Goal: Book appointment/travel/reservation

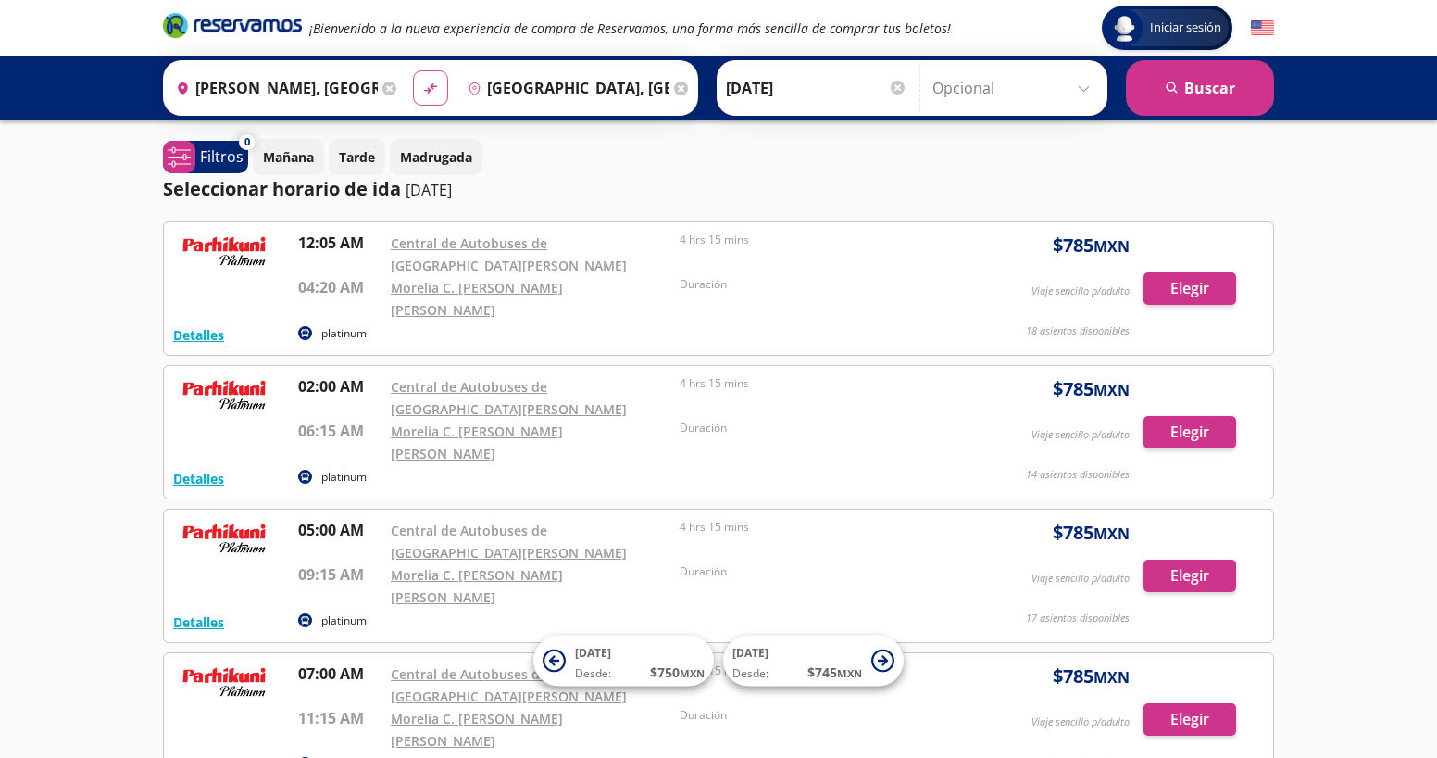
click at [427, 81] on icon "material-symbols:compare-arrows-rounded" at bounding box center [430, 89] width 17 height 18
type input "[GEOGRAPHIC_DATA], [GEOGRAPHIC_DATA]"
type input "[PERSON_NAME], [GEOGRAPHIC_DATA]"
click at [1219, 81] on button "search [GEOGRAPHIC_DATA]" at bounding box center [1200, 88] width 148 height 56
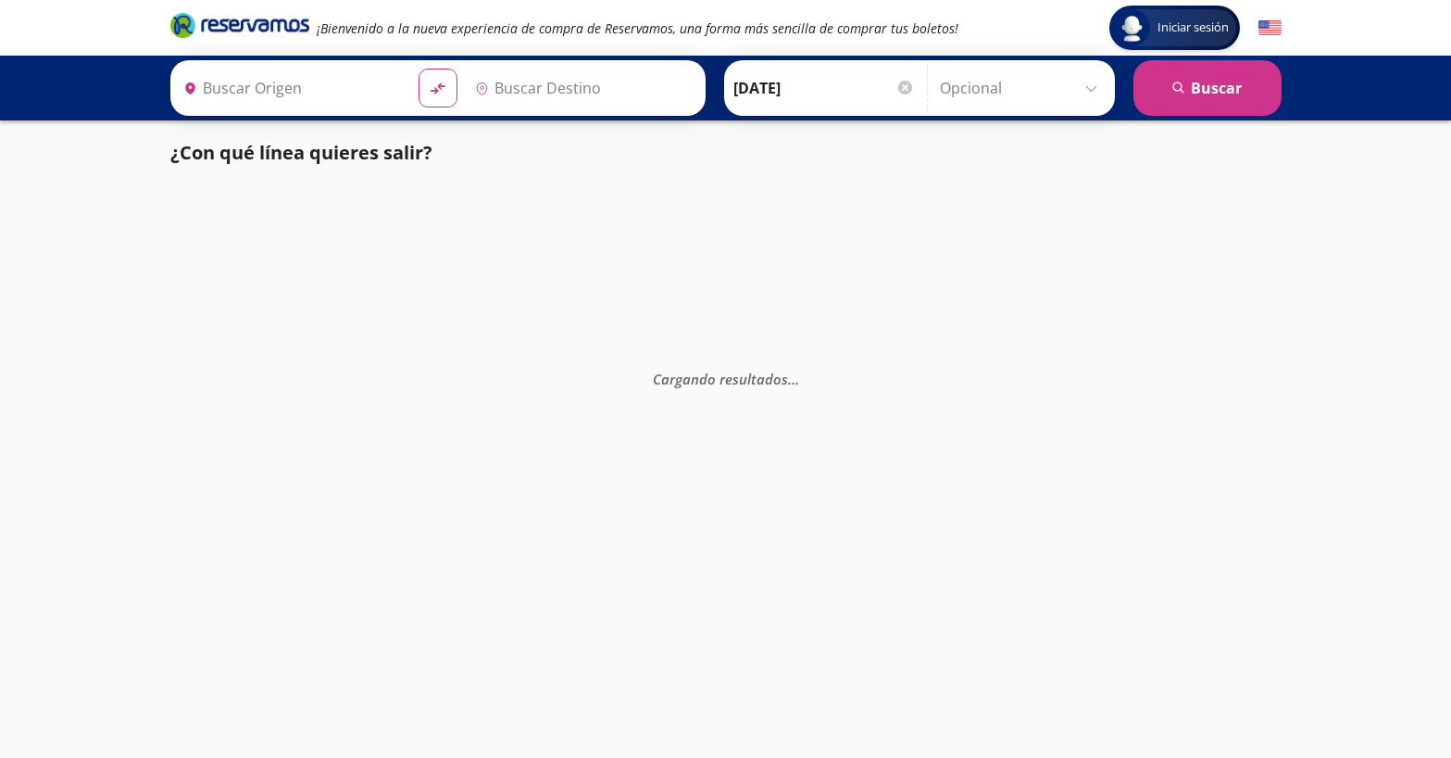
type input "[GEOGRAPHIC_DATA], [GEOGRAPHIC_DATA]"
type input "[PERSON_NAME], [GEOGRAPHIC_DATA]"
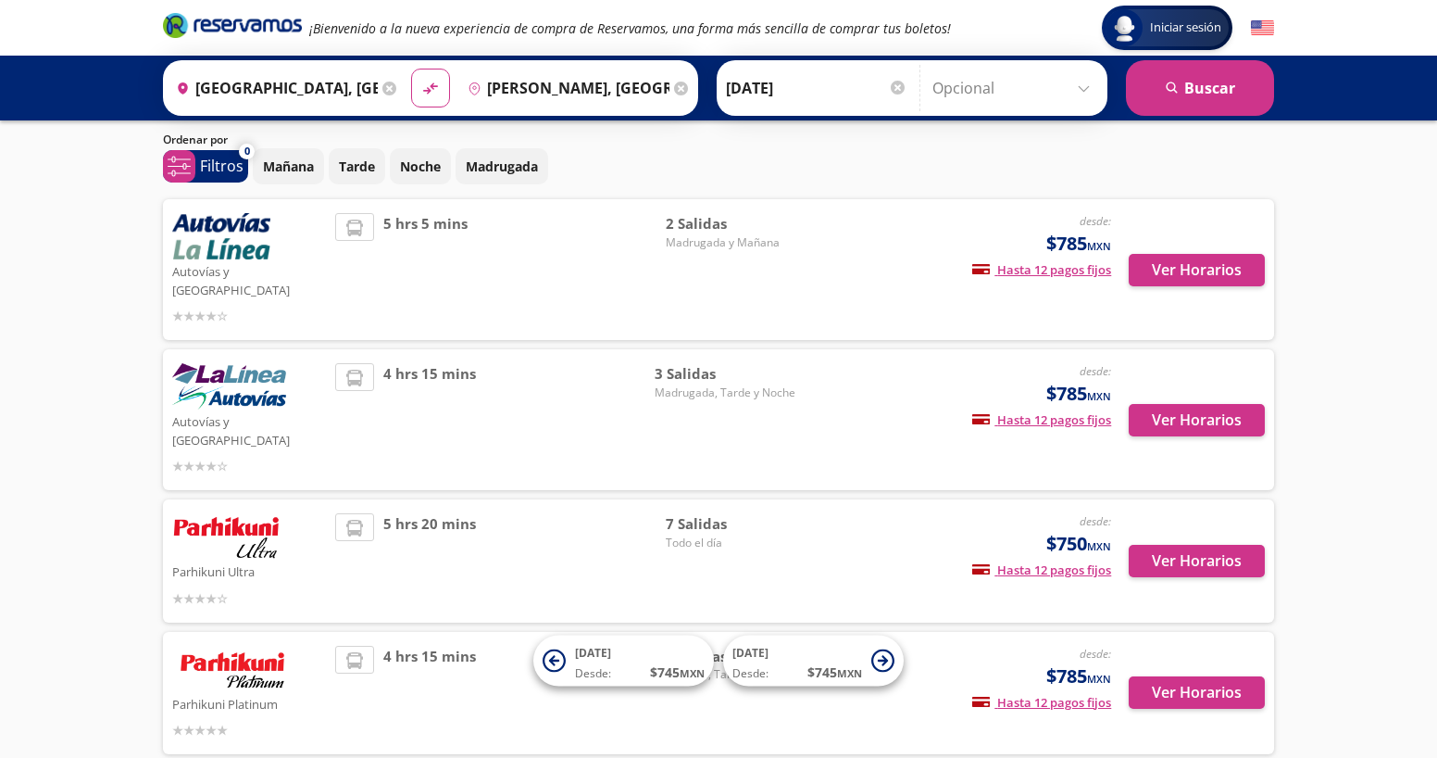
scroll to position [53, 0]
click at [425, 84] on icon "material-symbols:compare-arrows-rounded" at bounding box center [430, 89] width 17 height 18
type input "[PERSON_NAME], [GEOGRAPHIC_DATA]"
type input "[GEOGRAPHIC_DATA], [GEOGRAPHIC_DATA]"
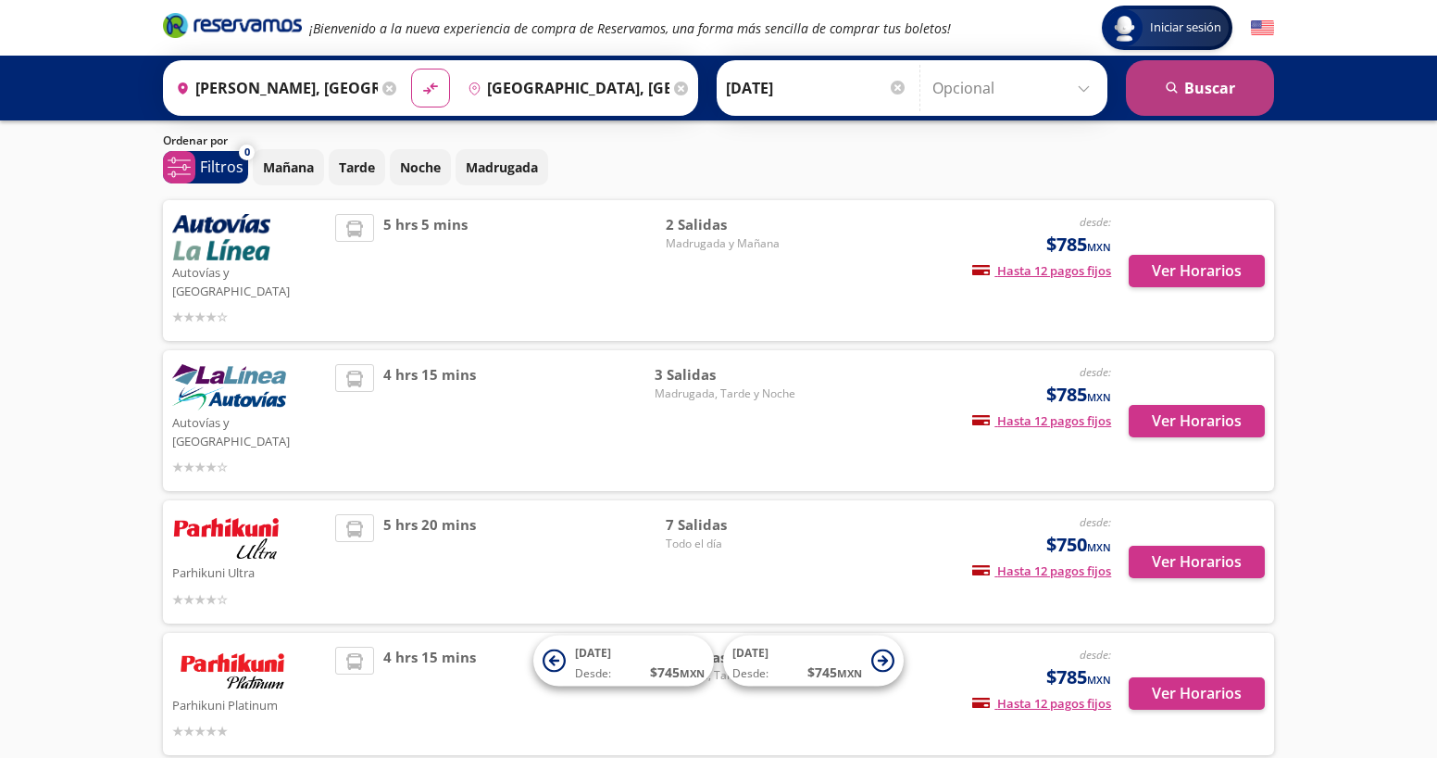
click at [1212, 107] on button "search [GEOGRAPHIC_DATA]" at bounding box center [1200, 88] width 148 height 56
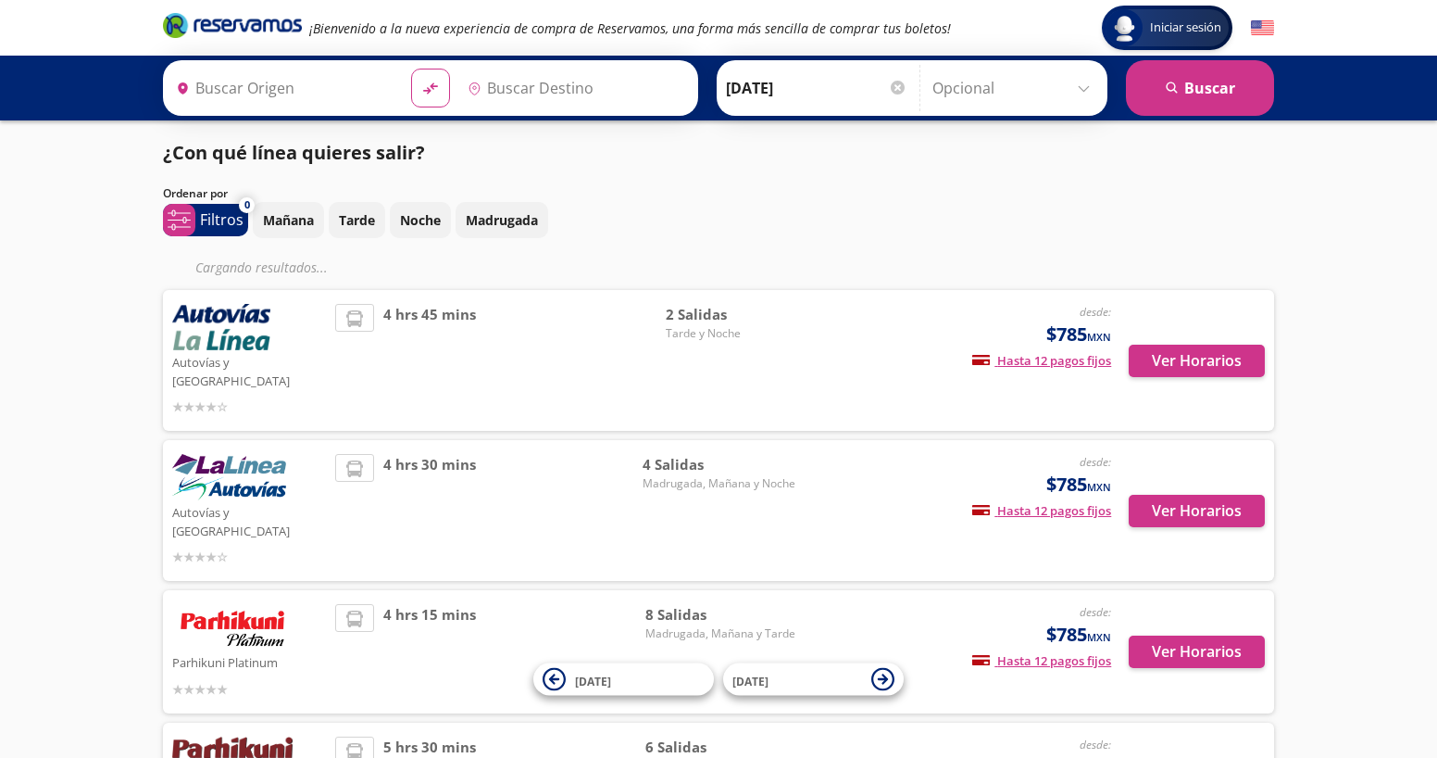
type input "[PERSON_NAME], [GEOGRAPHIC_DATA]"
type input "[GEOGRAPHIC_DATA], [GEOGRAPHIC_DATA]"
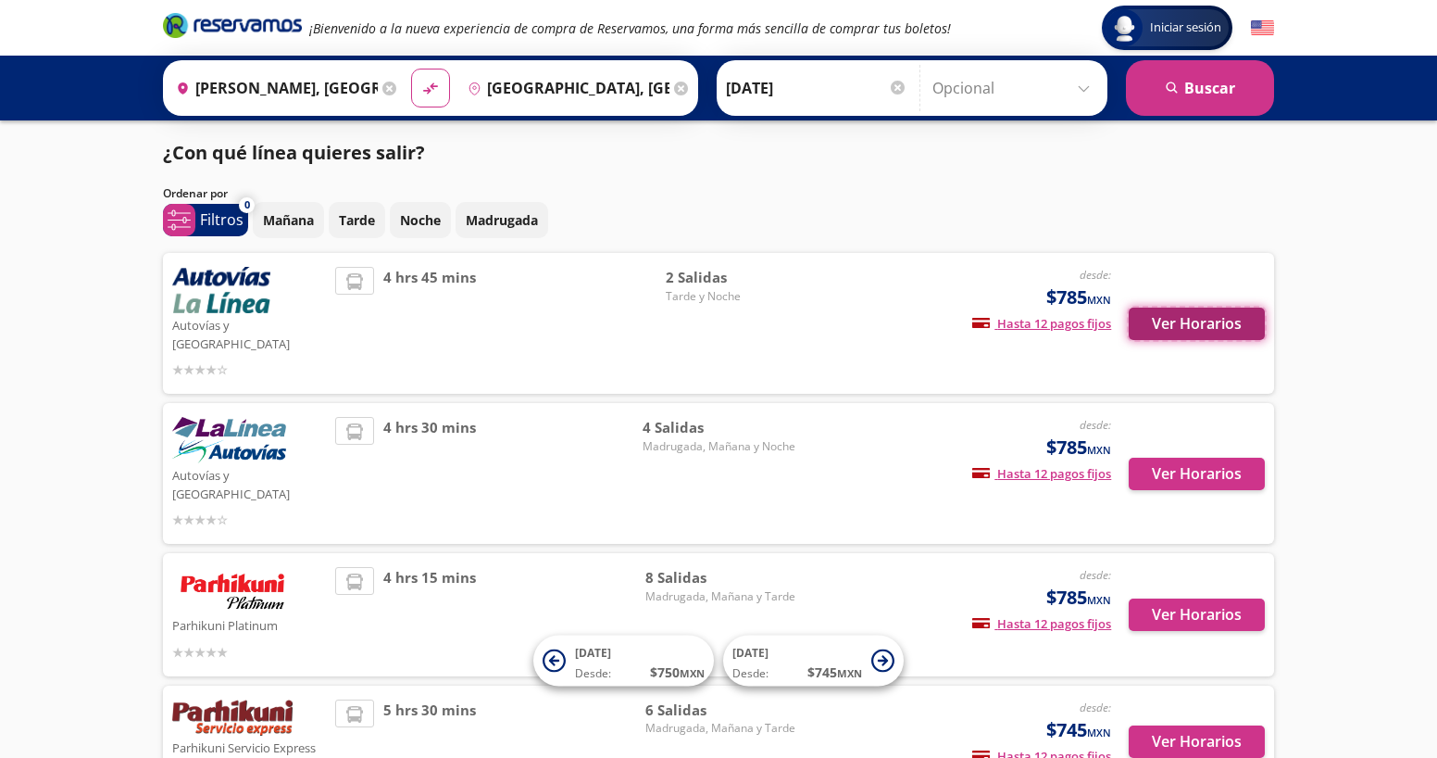
click at [1187, 317] on button "Ver Horarios" at bounding box center [1197, 323] width 136 height 32
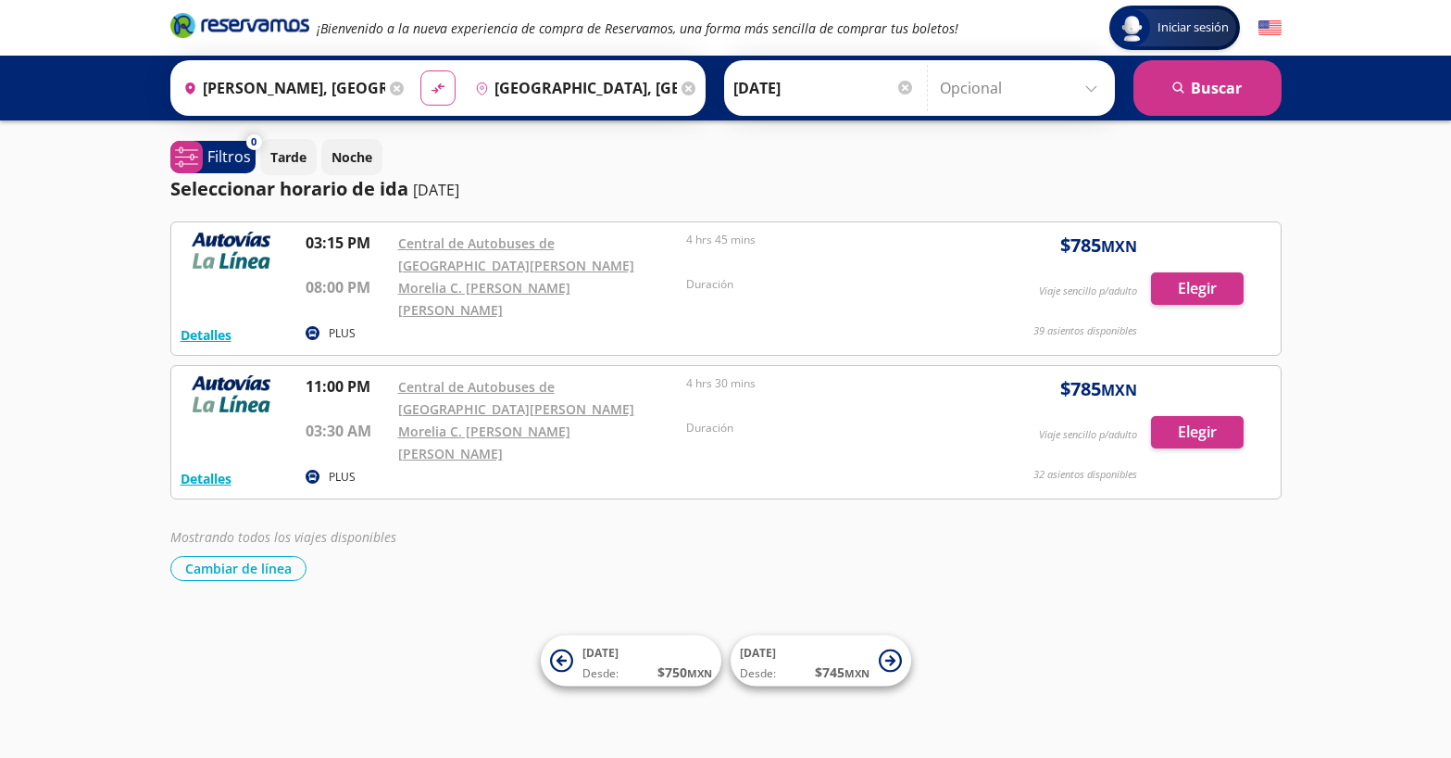
click at [435, 91] on icon "material-symbols:compare-arrows-rounded" at bounding box center [438, 89] width 17 height 18
type input "[GEOGRAPHIC_DATA], [GEOGRAPHIC_DATA]"
type input "[PERSON_NAME], [GEOGRAPHIC_DATA]"
click at [438, 90] on icon "material-symbols:compare-arrows-rounded" at bounding box center [438, 89] width 17 height 18
type input "[PERSON_NAME], [GEOGRAPHIC_DATA]"
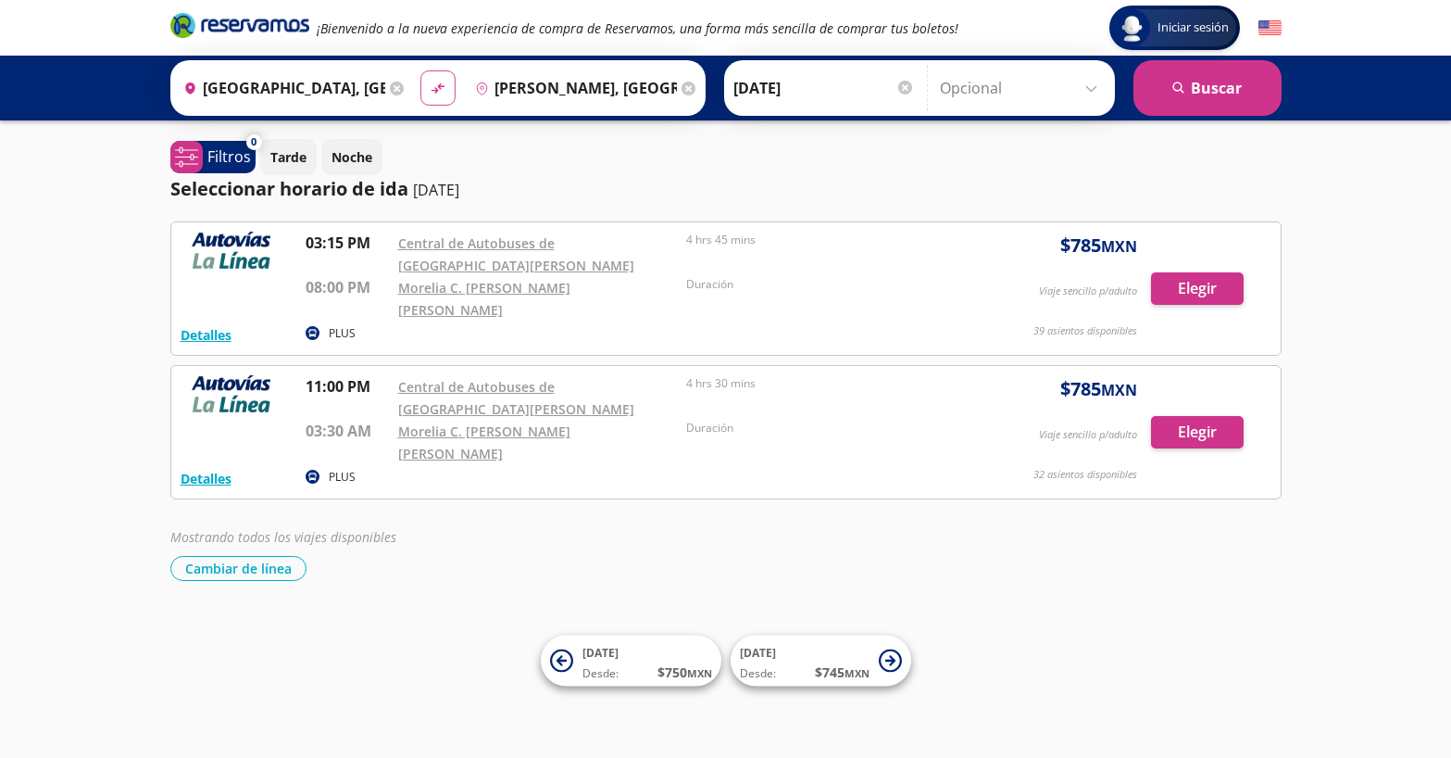
type input "[GEOGRAPHIC_DATA], [GEOGRAPHIC_DATA]"
drag, startPoint x: 1224, startPoint y: 94, endPoint x: 1207, endPoint y: 115, distance: 27.6
click at [1225, 94] on button "search [GEOGRAPHIC_DATA]" at bounding box center [1208, 88] width 148 height 56
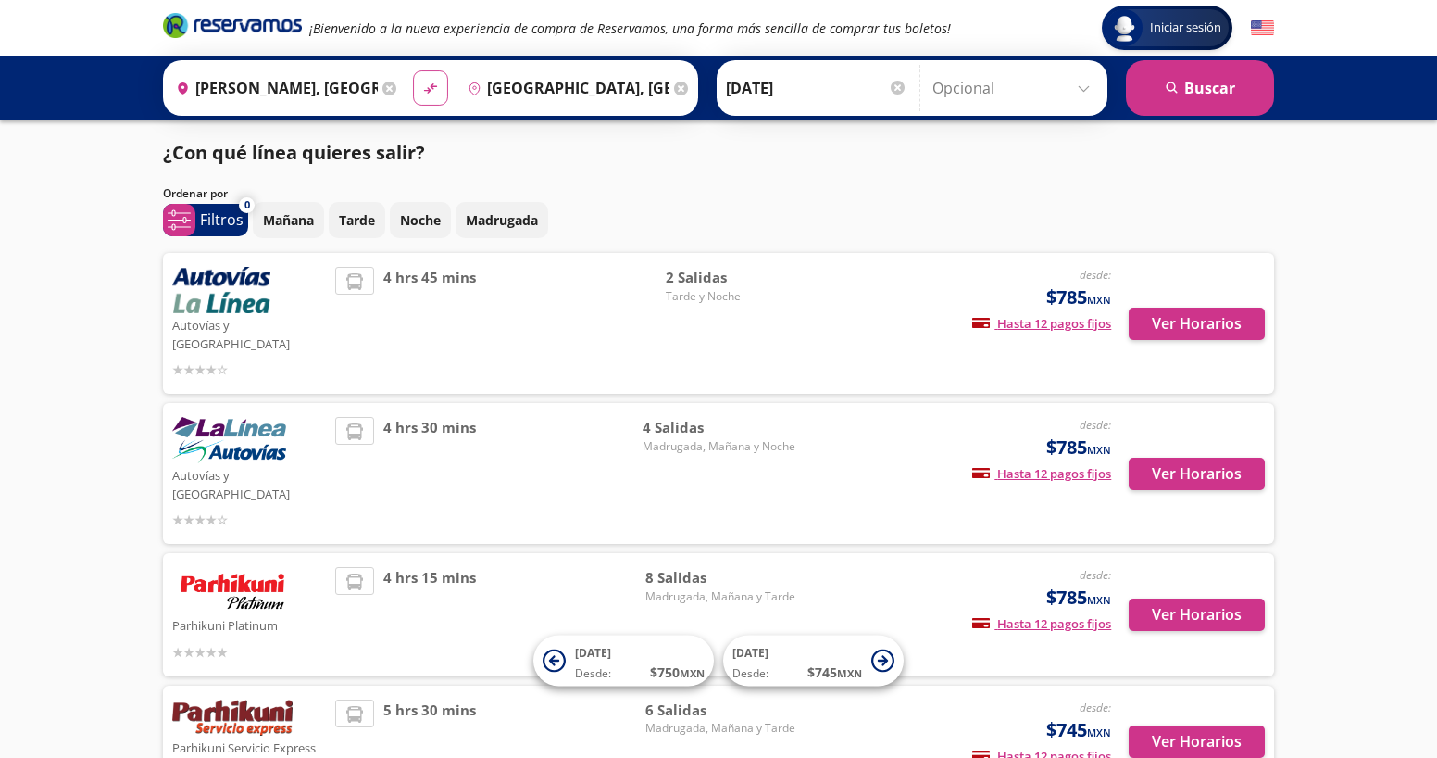
click at [436, 96] on button "material-symbols:compare-arrows-rounded" at bounding box center [430, 87] width 35 height 35
type input "[GEOGRAPHIC_DATA], [GEOGRAPHIC_DATA]"
type input "[PERSON_NAME], [GEOGRAPHIC_DATA]"
click at [1227, 87] on button "search [GEOGRAPHIC_DATA]" at bounding box center [1200, 88] width 148 height 56
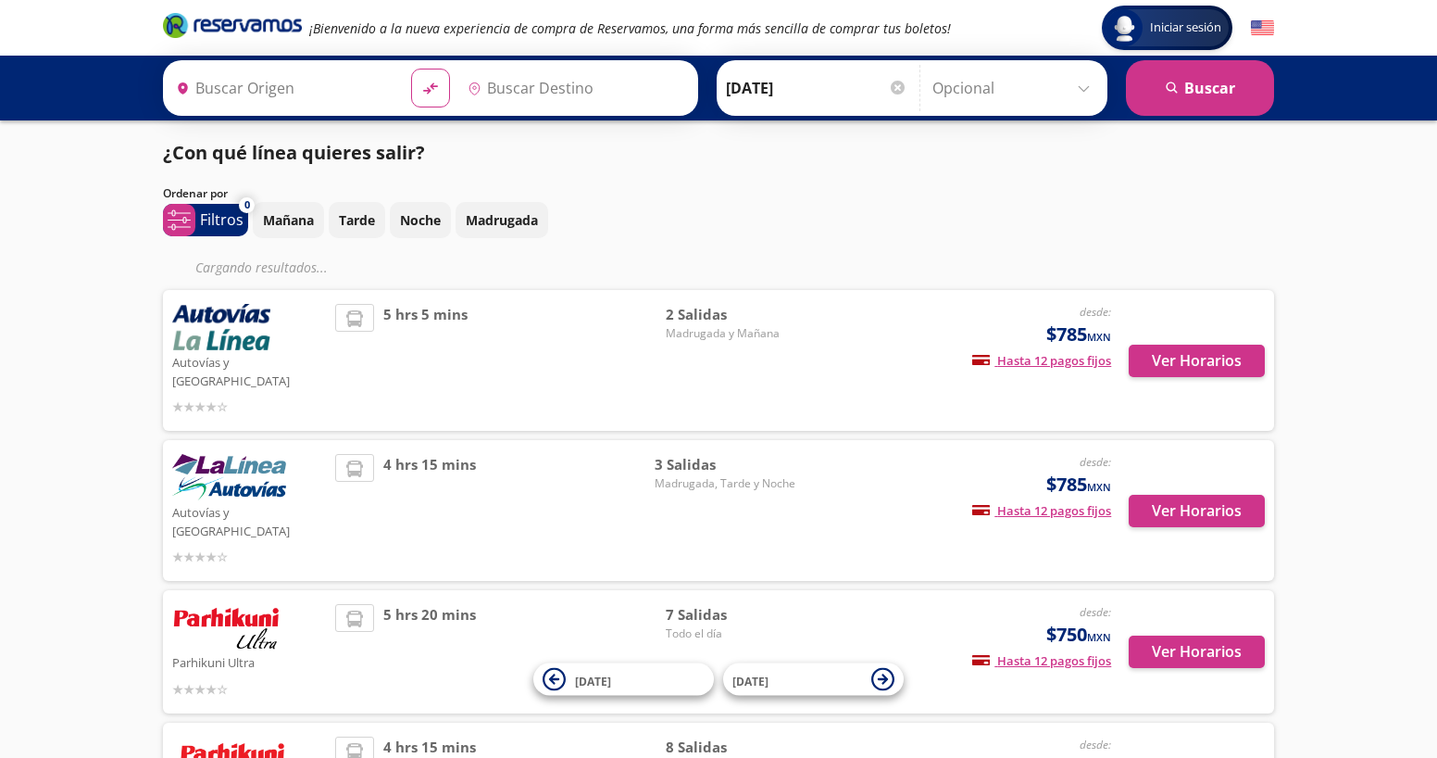
type input "[GEOGRAPHIC_DATA], [GEOGRAPHIC_DATA]"
type input "[PERSON_NAME], [GEOGRAPHIC_DATA]"
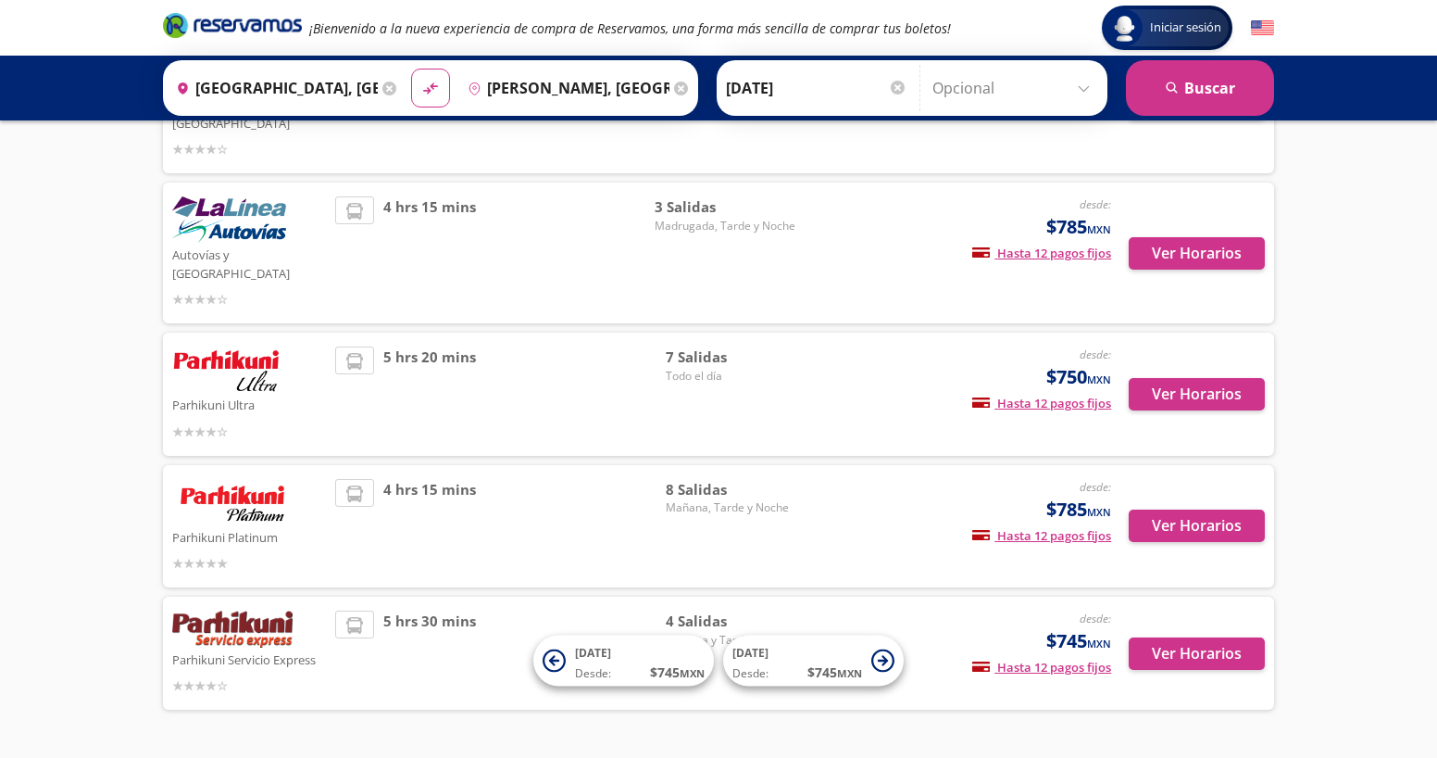
scroll to position [238, 0]
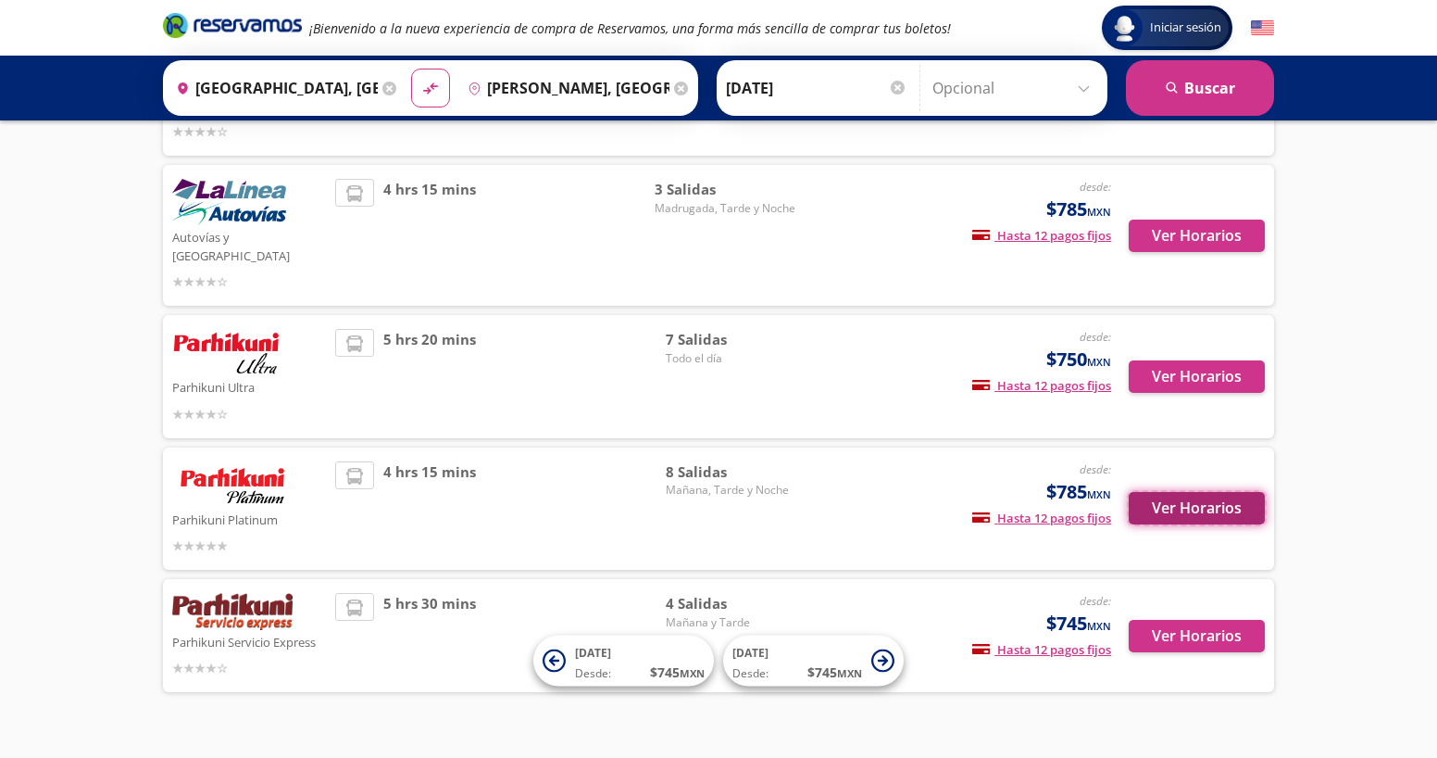
click at [1203, 492] on button "Ver Horarios" at bounding box center [1197, 508] width 136 height 32
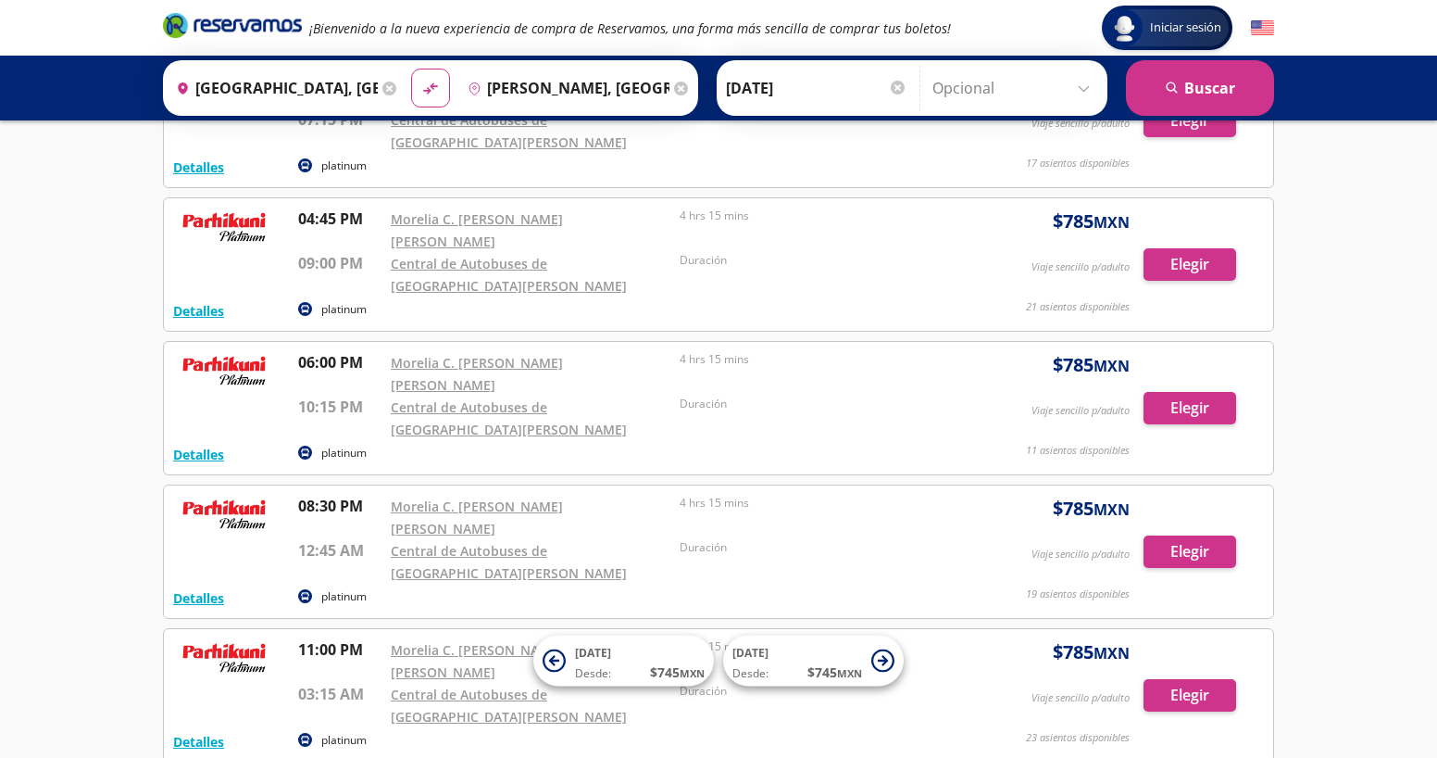
scroll to position [599, 0]
